Goal: Task Accomplishment & Management: Manage account settings

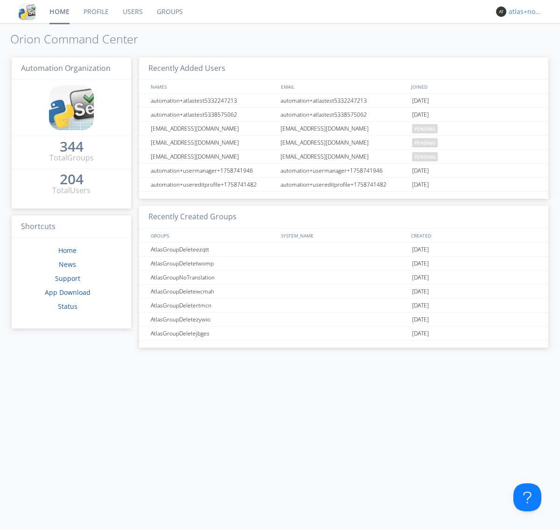
click at [523, 12] on div "atlas+nodispatch" at bounding box center [525, 11] width 35 height 9
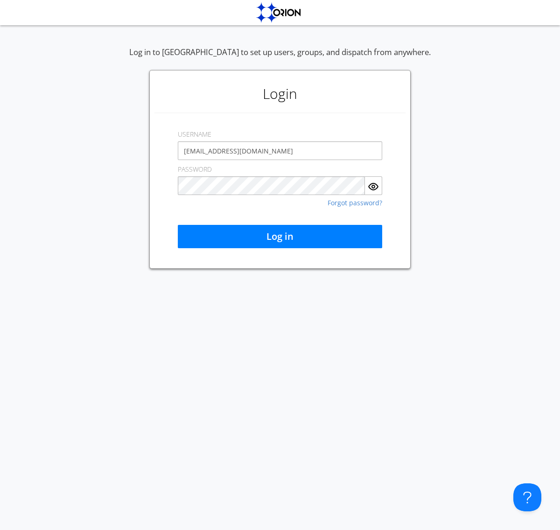
type input "[EMAIL_ADDRESS][DOMAIN_NAME]"
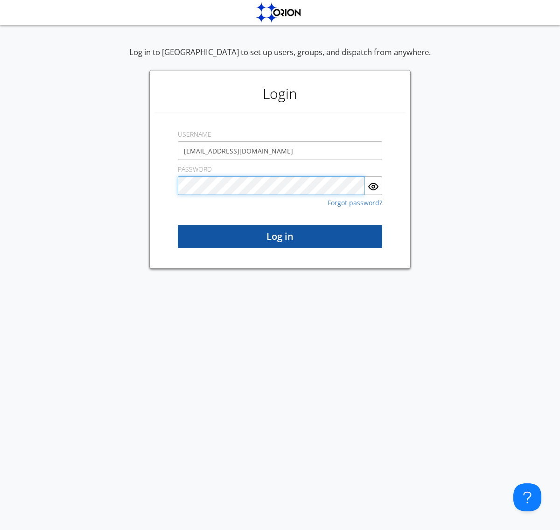
click at [280, 236] on button "Log in" at bounding box center [280, 236] width 204 height 23
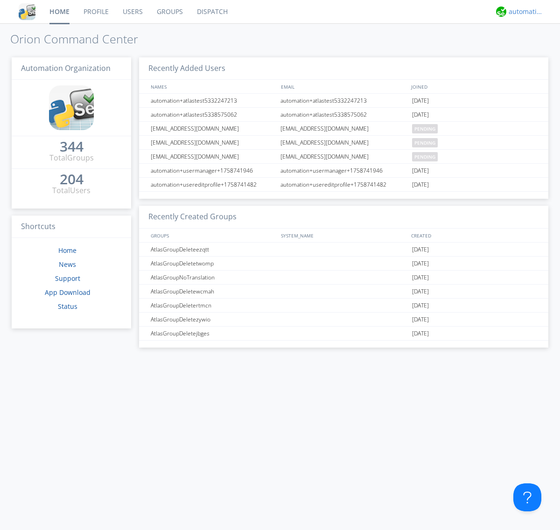
click at [523, 12] on div "automation+atlas" at bounding box center [525, 11] width 35 height 9
